Goal: Check status: Check status

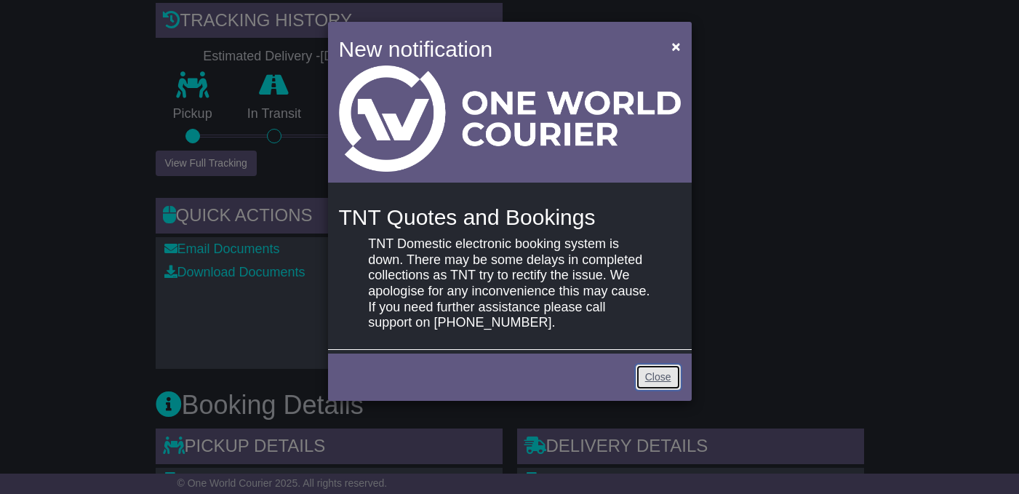
click at [644, 373] on link "Close" at bounding box center [658, 376] width 45 height 25
click at [660, 375] on link "Close" at bounding box center [658, 376] width 45 height 25
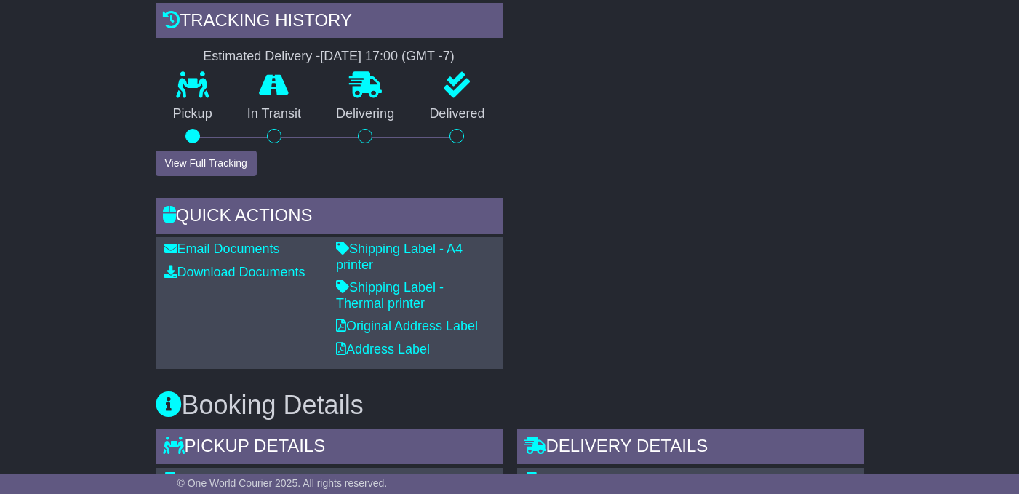
scroll to position [216, 0]
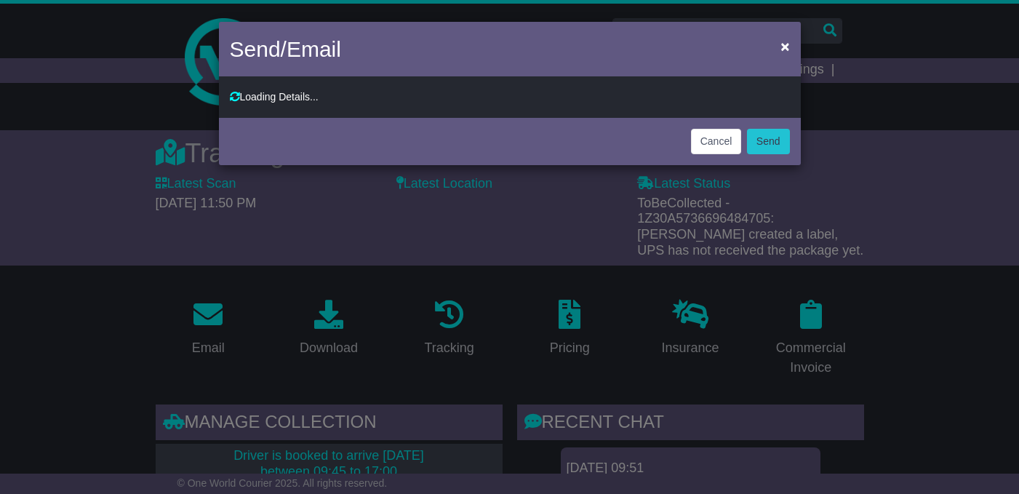
type input "**********"
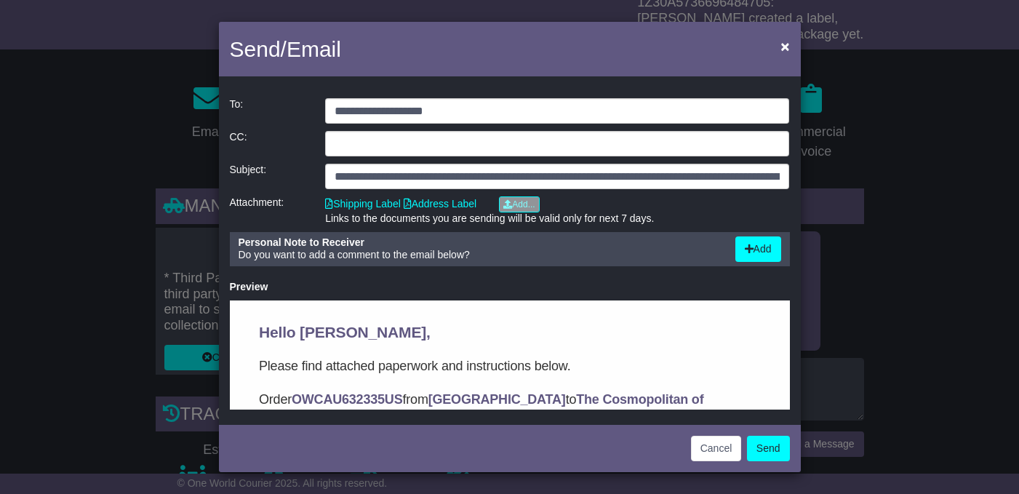
scroll to position [1, 0]
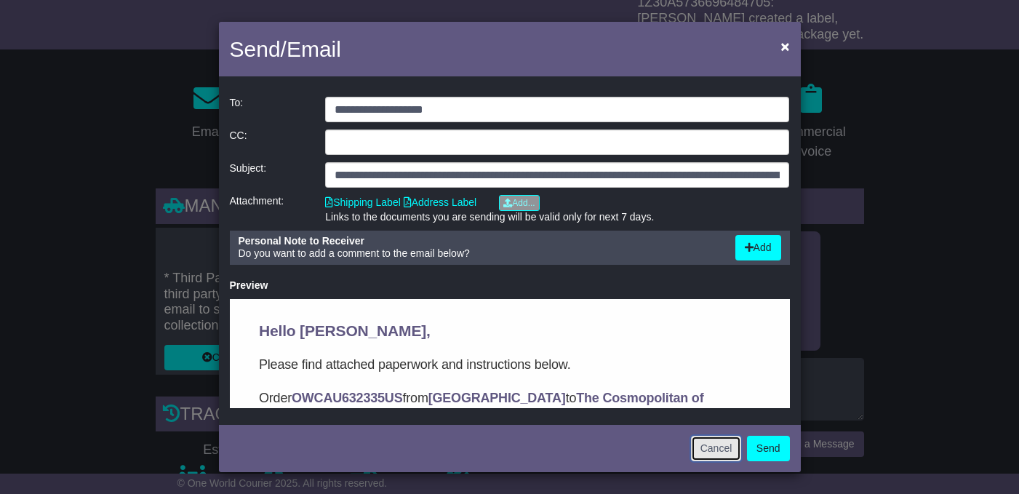
click at [708, 448] on button "Cancel" at bounding box center [716, 448] width 51 height 25
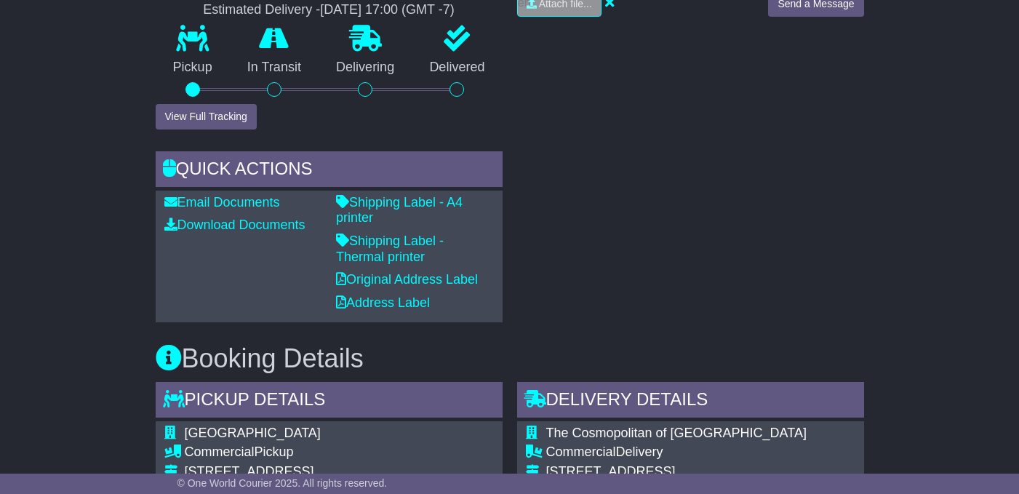
scroll to position [658, 0]
